Goal: Information Seeking & Learning: Find specific fact

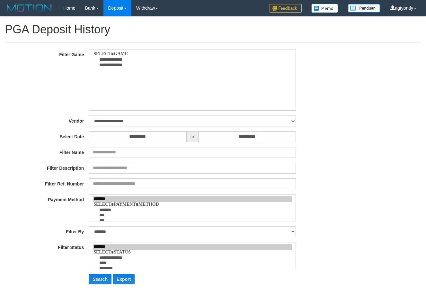
select select
select select "**"
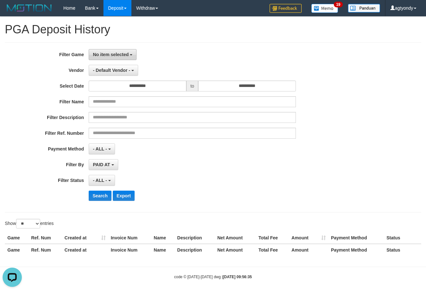
click at [121, 52] on span "No item selected" at bounding box center [111, 54] width 36 height 5
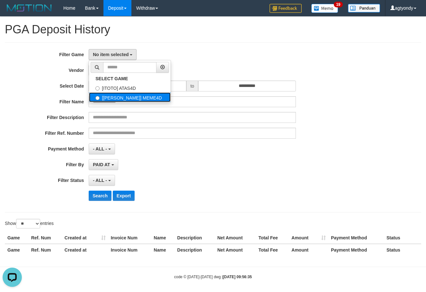
click at [133, 96] on label "[[PERSON_NAME]] MEME4D" at bounding box center [130, 97] width 82 height 10
select select "****"
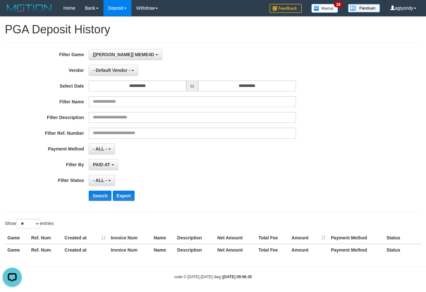
scroll to position [11, 0]
click at [117, 71] on span "- Default Vendor -" at bounding box center [111, 70] width 37 height 5
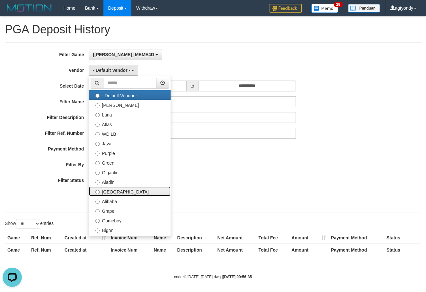
click at [117, 188] on label "[GEOGRAPHIC_DATA]" at bounding box center [130, 192] width 82 height 10
select select "**********"
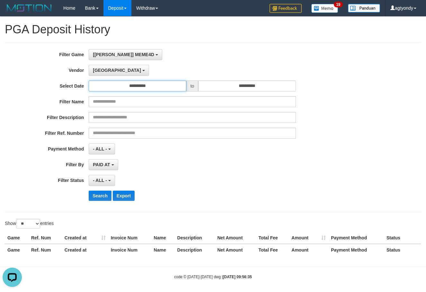
click at [125, 85] on input "**********" at bounding box center [137, 86] width 97 height 11
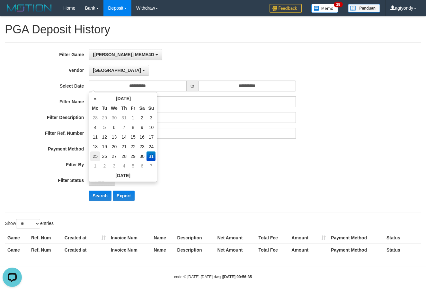
click at [94, 158] on td "25" at bounding box center [95, 157] width 10 height 10
type input "**********"
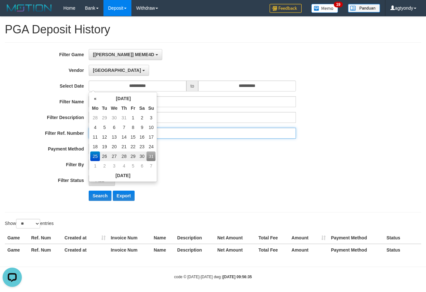
click at [237, 138] on input "text" at bounding box center [192, 133] width 207 height 11
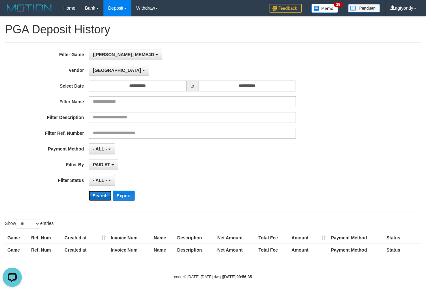
click at [104, 193] on button "Search" at bounding box center [100, 196] width 23 height 10
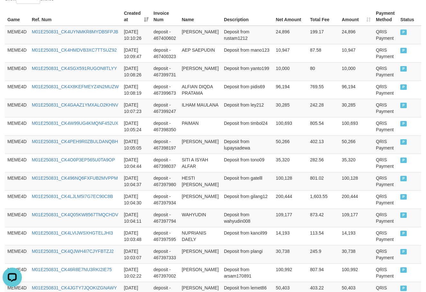
scroll to position [485, 0]
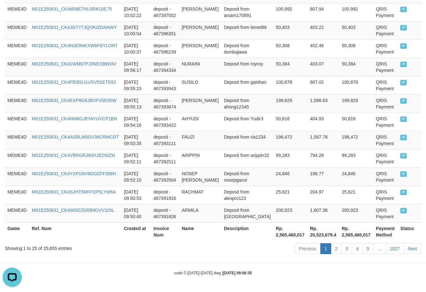
click at [273, 236] on th "Rp. 2,565,460,017" at bounding box center [290, 231] width 34 height 18
copy th "2,565,460,017"
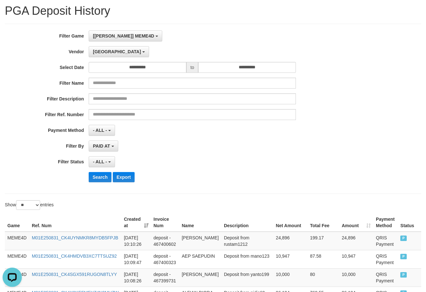
scroll to position [0, 0]
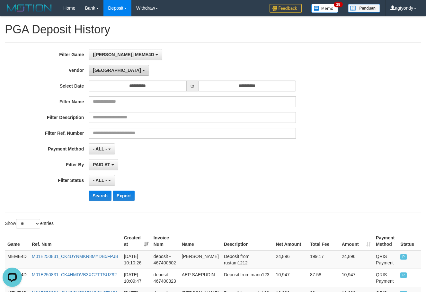
click at [103, 70] on span "[GEOGRAPHIC_DATA]" at bounding box center [117, 70] width 48 height 5
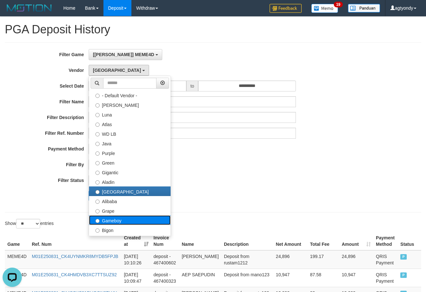
click at [132, 219] on label "Gameboy" at bounding box center [130, 220] width 82 height 10
select select "**********"
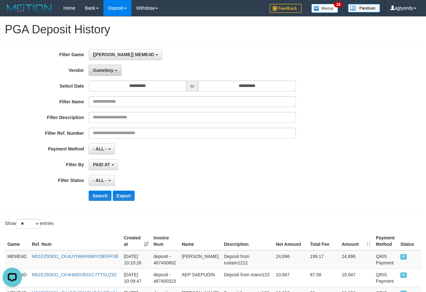
click at [109, 72] on span "Gameboy" at bounding box center [103, 70] width 21 height 5
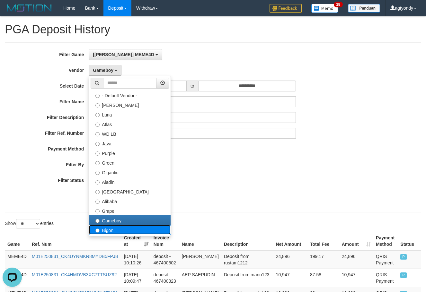
drag, startPoint x: 111, startPoint y: 231, endPoint x: 114, endPoint y: 210, distance: 20.4
click at [111, 231] on label "Bigon" at bounding box center [130, 230] width 82 height 10
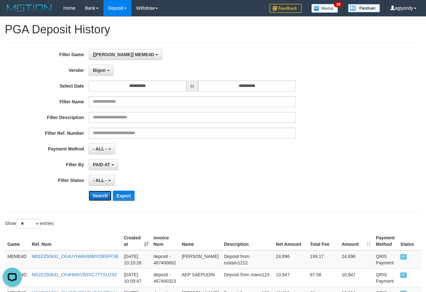
click at [97, 197] on button "Search" at bounding box center [100, 196] width 23 height 10
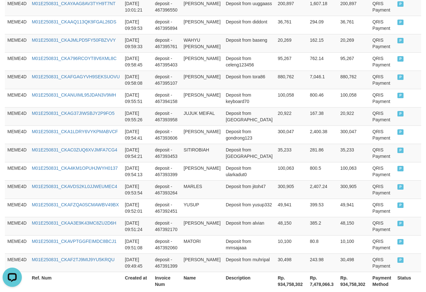
scroll to position [485, 0]
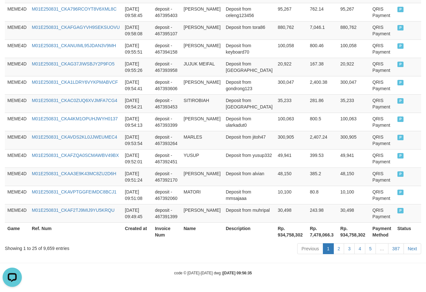
click at [275, 234] on th "Rp. 934,758,302" at bounding box center [291, 231] width 32 height 18
copy th "934,758,302"
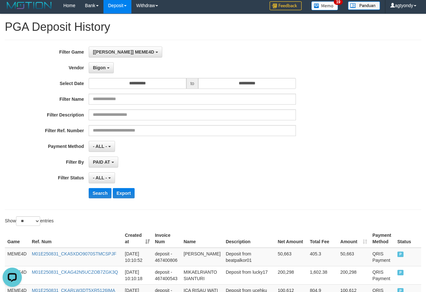
scroll to position [0, 0]
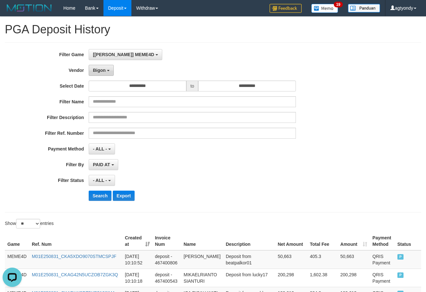
click at [104, 73] on button "Bigon" at bounding box center [101, 70] width 25 height 11
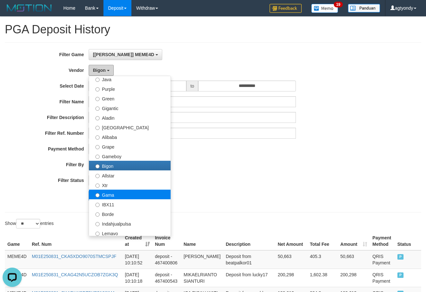
scroll to position [96, 0]
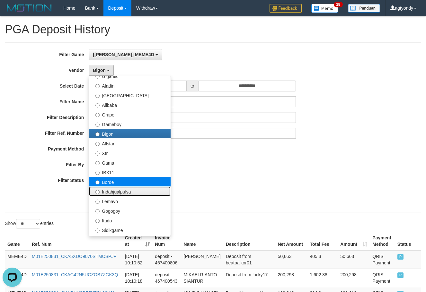
drag, startPoint x: 135, startPoint y: 187, endPoint x: 137, endPoint y: 179, distance: 7.3
click at [137, 179] on ul "- Default Vendor - [PERSON_NAME] Atlas WD LB Java Purple Green Gigantic Aladin …" at bounding box center [130, 156] width 82 height 161
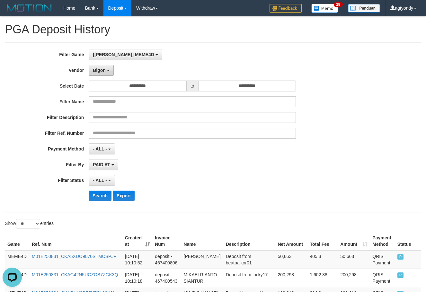
click at [95, 71] on span "Bigon" at bounding box center [99, 70] width 13 height 5
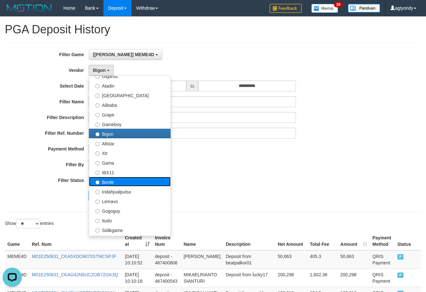
click at [107, 184] on label "Borde" at bounding box center [130, 182] width 82 height 10
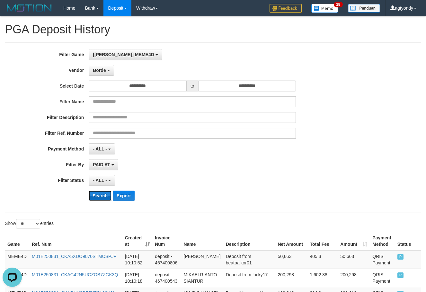
click at [96, 193] on button "Search" at bounding box center [100, 196] width 23 height 10
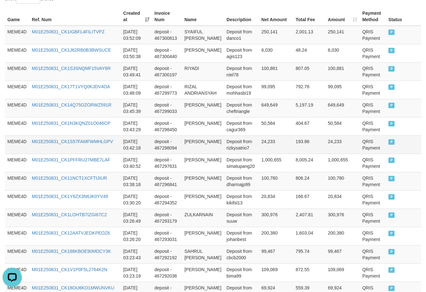
scroll to position [482, 0]
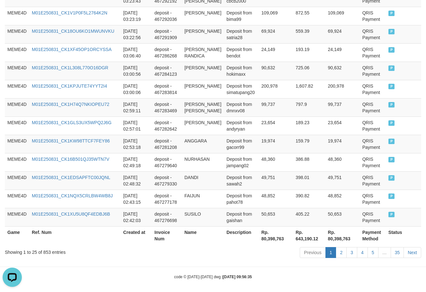
click at [263, 245] on th "Rp. 80,398,763" at bounding box center [276, 235] width 34 height 18
copy th "80,398,763"
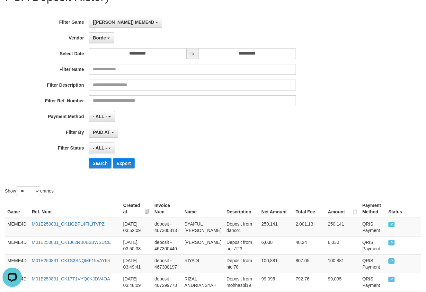
scroll to position [32, 0]
click at [102, 40] on span "Borde" at bounding box center [99, 38] width 13 height 5
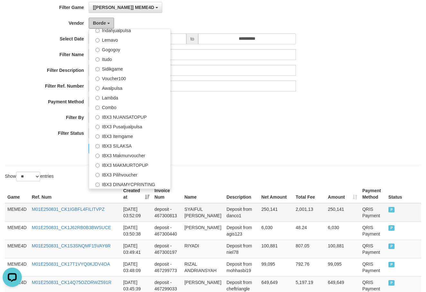
scroll to position [96, 0]
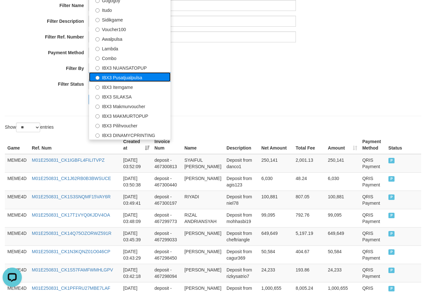
click at [134, 78] on label "IBX3 Pusatjualpulsa" at bounding box center [130, 77] width 82 height 10
select select "**********"
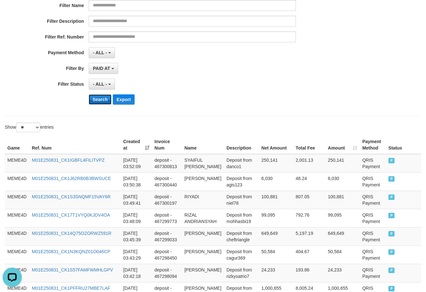
click at [100, 102] on button "Search" at bounding box center [100, 99] width 23 height 10
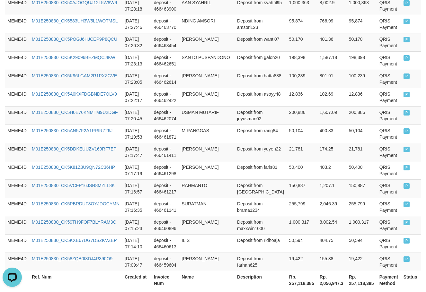
scroll to position [498, 0]
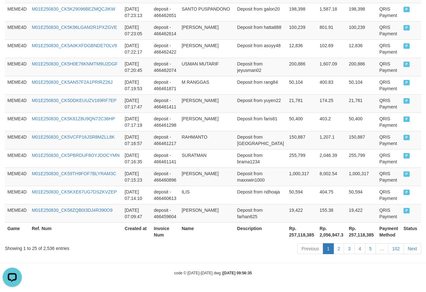
click at [286, 236] on th "Rp. 257,118,385" at bounding box center [301, 231] width 31 height 18
copy th "257,118,385"
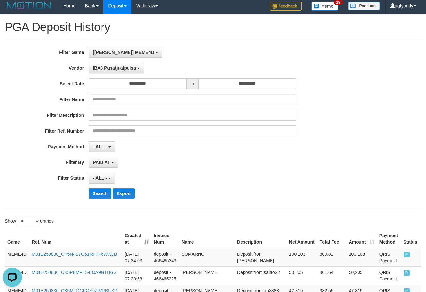
scroll to position [0, 0]
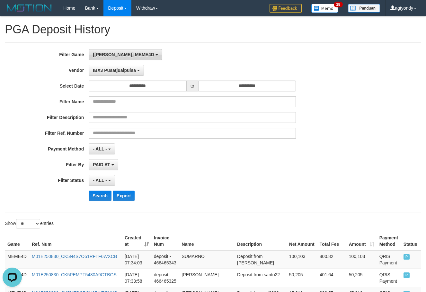
click at [116, 50] on button "[[PERSON_NAME]] MEME4D" at bounding box center [125, 54] width 73 height 11
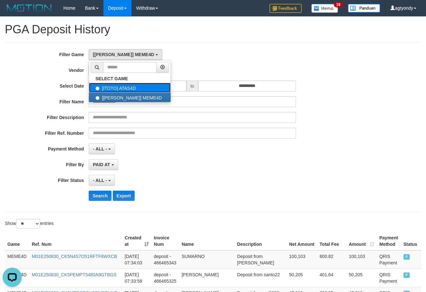
click at [127, 90] on label "[ITOTO] ATAS4D" at bounding box center [130, 88] width 82 height 10
select select "****"
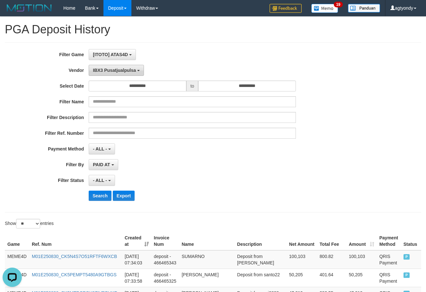
click at [121, 71] on span "IBX3 Pusatjualpulsa" at bounding box center [114, 70] width 43 height 5
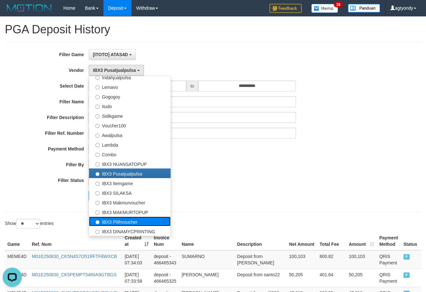
click at [135, 221] on label "IBX3 Pilihvoucher" at bounding box center [130, 222] width 82 height 10
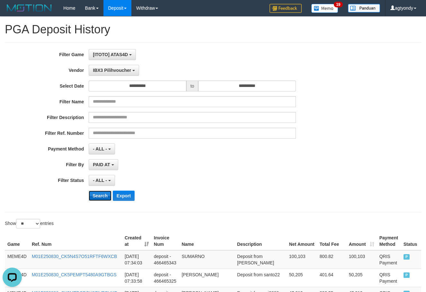
click at [100, 198] on button "Search" at bounding box center [100, 196] width 23 height 10
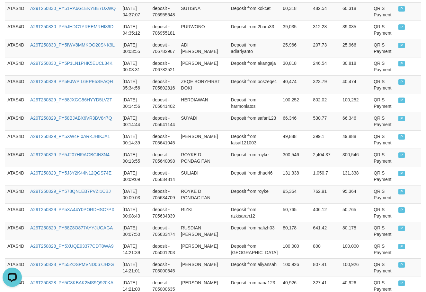
scroll to position [485, 0]
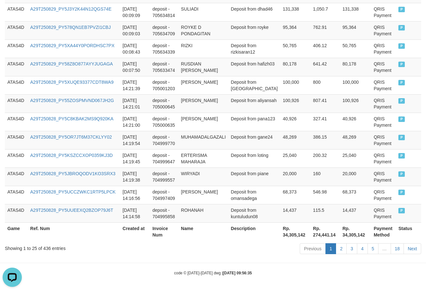
click at [280, 236] on th "Rp. 34,305,142" at bounding box center [295, 231] width 30 height 18
copy th "34,305,142"
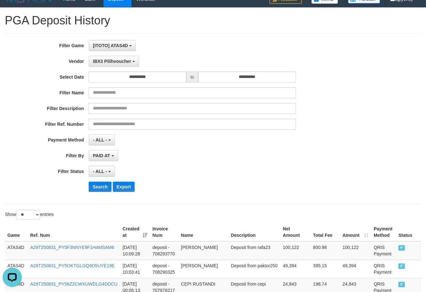
scroll to position [0, 0]
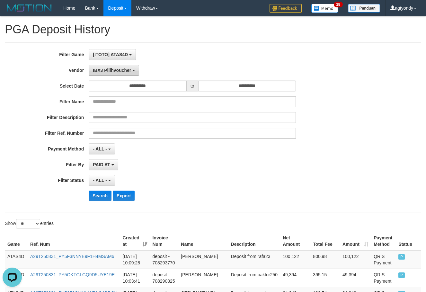
click at [114, 68] on span "IBX3 Pilihvoucher" at bounding box center [112, 70] width 38 height 5
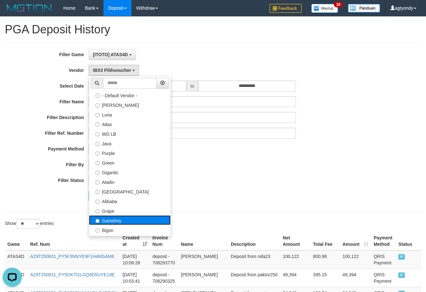
click at [110, 222] on label "Gameboy" at bounding box center [130, 220] width 82 height 10
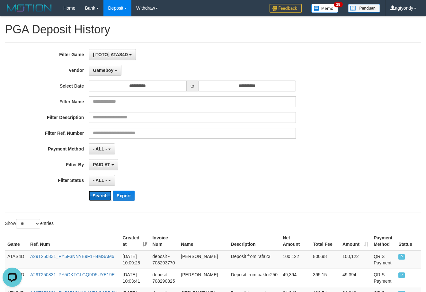
click at [103, 195] on button "Search" at bounding box center [100, 196] width 23 height 10
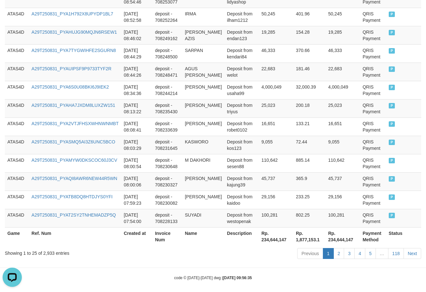
scroll to position [482, 0]
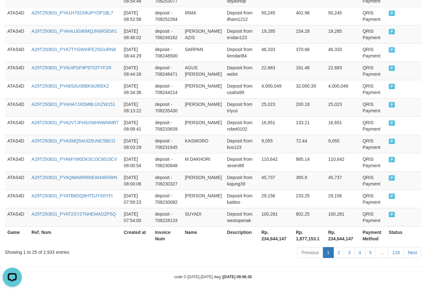
click at [270, 245] on th "Rp. 234,644,147" at bounding box center [276, 235] width 34 height 18
copy th "234,644,147"
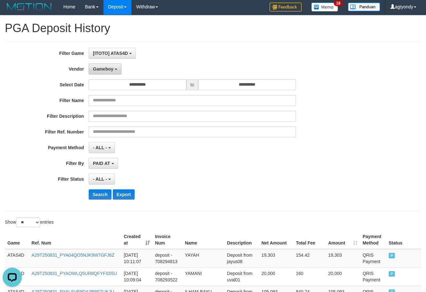
scroll to position [0, 0]
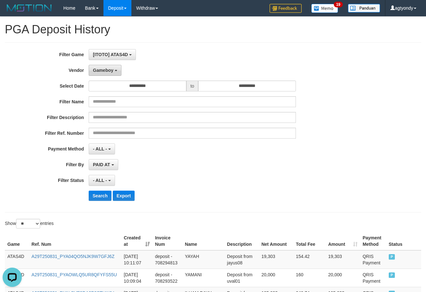
click at [105, 73] on button "Gameboy" at bounding box center [105, 70] width 33 height 11
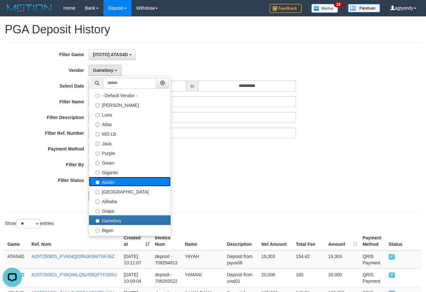
click at [129, 181] on label "Aladin" at bounding box center [130, 182] width 82 height 10
select select "**********"
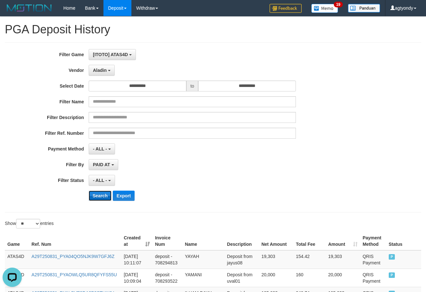
click at [94, 196] on button "Search" at bounding box center [100, 196] width 23 height 10
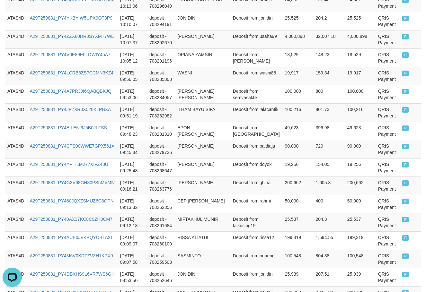
scroll to position [492, 0]
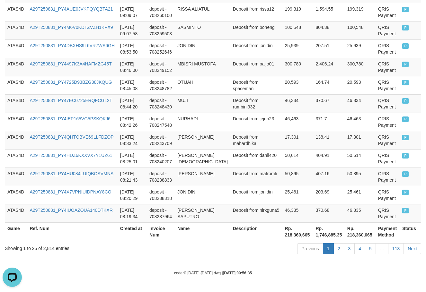
click at [282, 231] on th "Rp. 218,360,665" at bounding box center [297, 231] width 31 height 18
click at [282, 236] on th "Rp. 218,360,665" at bounding box center [297, 231] width 31 height 18
copy th "218,360,665"
